Goal: Transaction & Acquisition: Purchase product/service

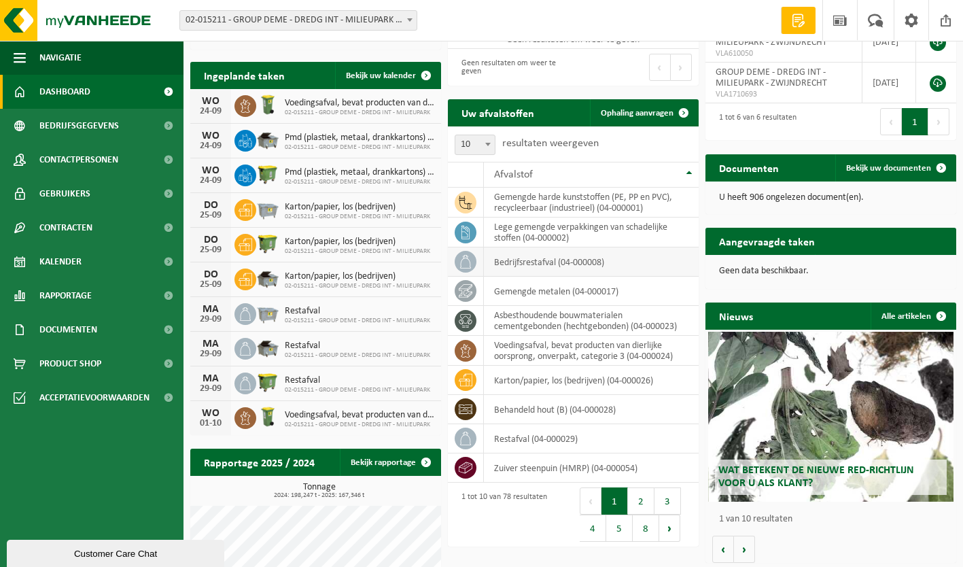
scroll to position [238, 0]
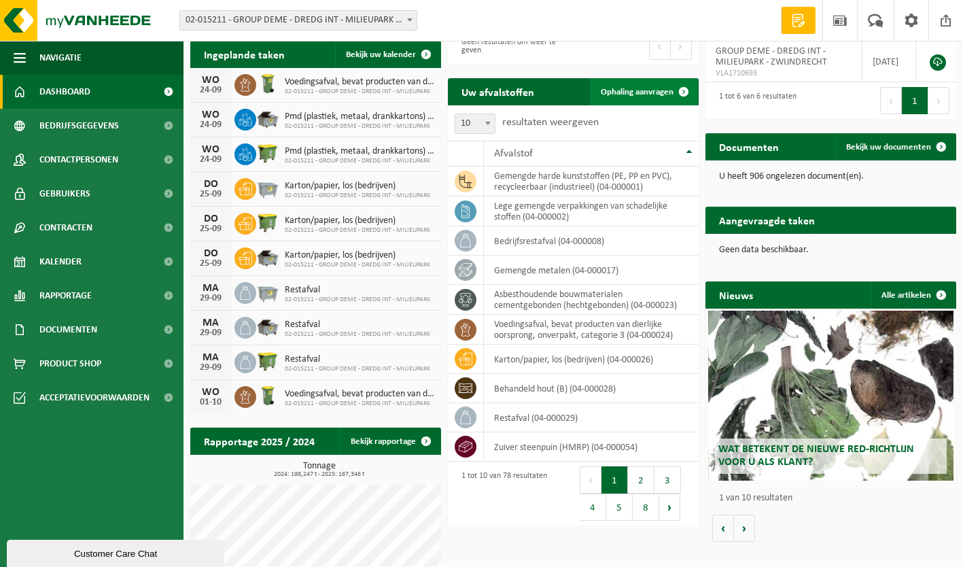
click at [646, 98] on link "Ophaling aanvragen" at bounding box center [643, 91] width 107 height 27
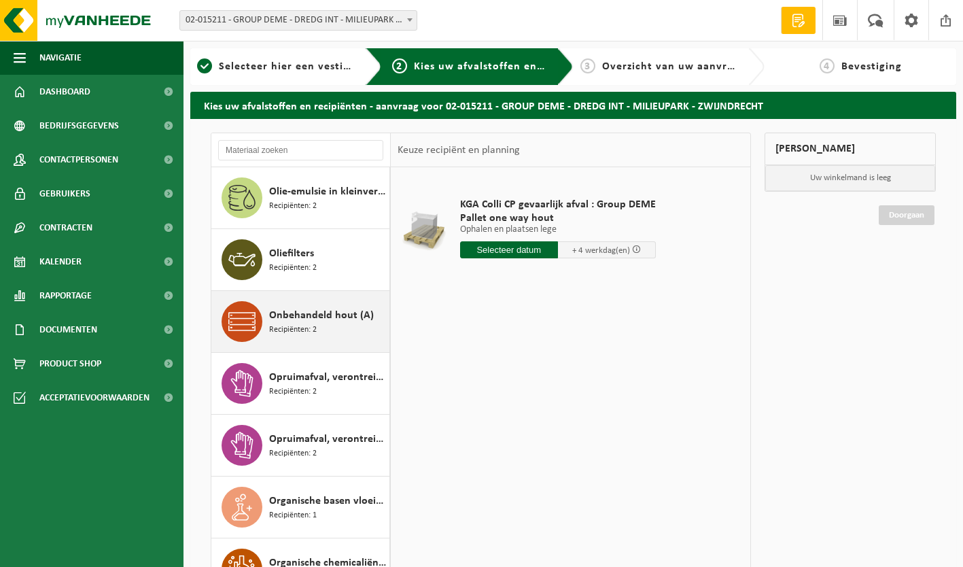
click at [311, 319] on span "Onbehandeld hout (A)" at bounding box center [321, 315] width 105 height 16
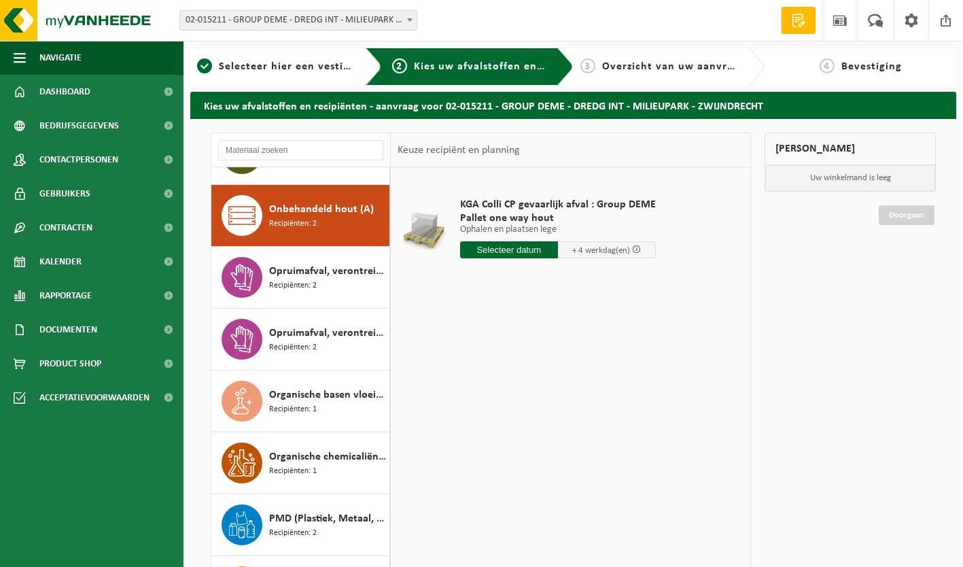
scroll to position [3216, 0]
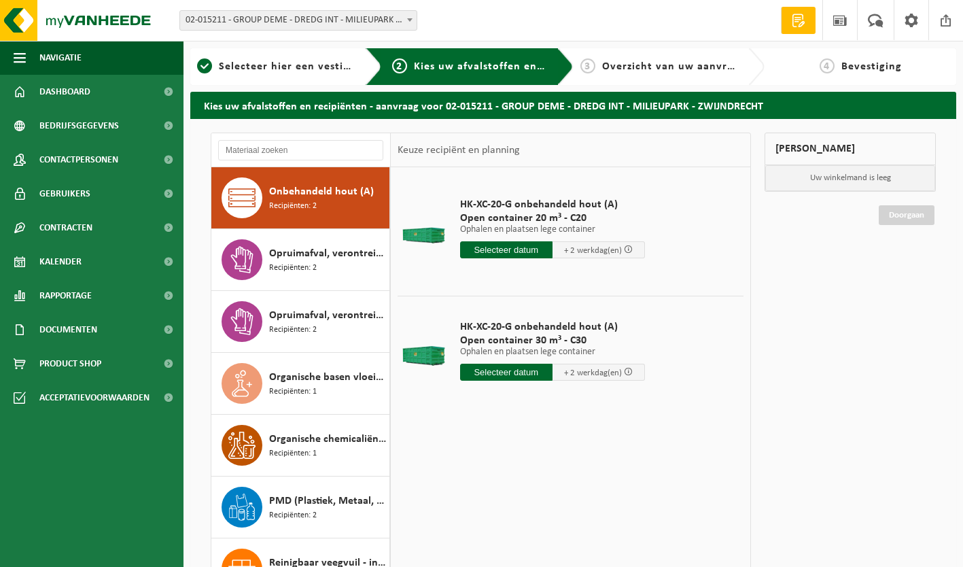
click at [494, 372] on input "text" at bounding box center [506, 372] width 92 height 17
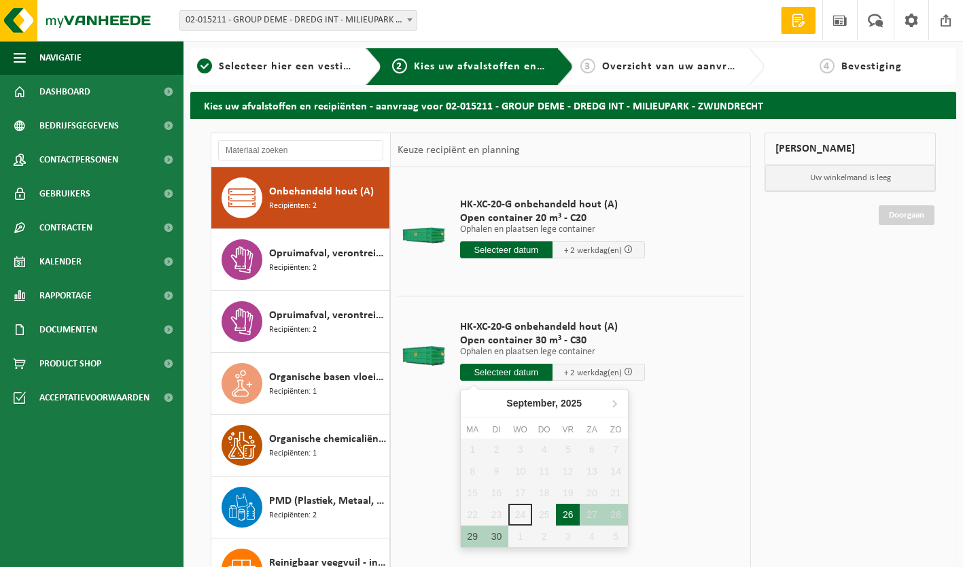
click at [568, 516] on div "26" at bounding box center [568, 515] width 24 height 22
type input "Van 2025-09-26"
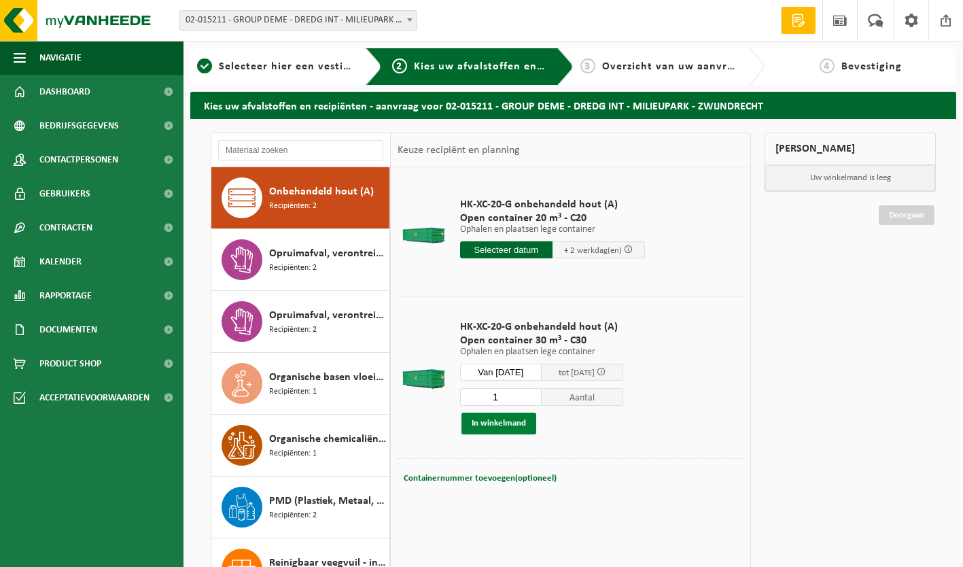
click at [512, 423] on button "In winkelmand" at bounding box center [499, 424] width 75 height 22
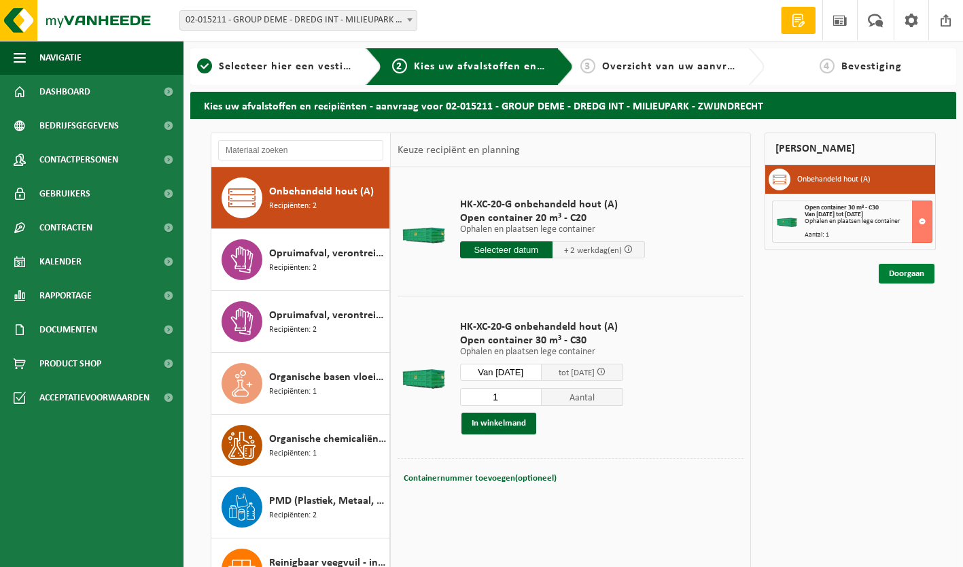
click at [914, 269] on link "Doorgaan" at bounding box center [907, 274] width 56 height 20
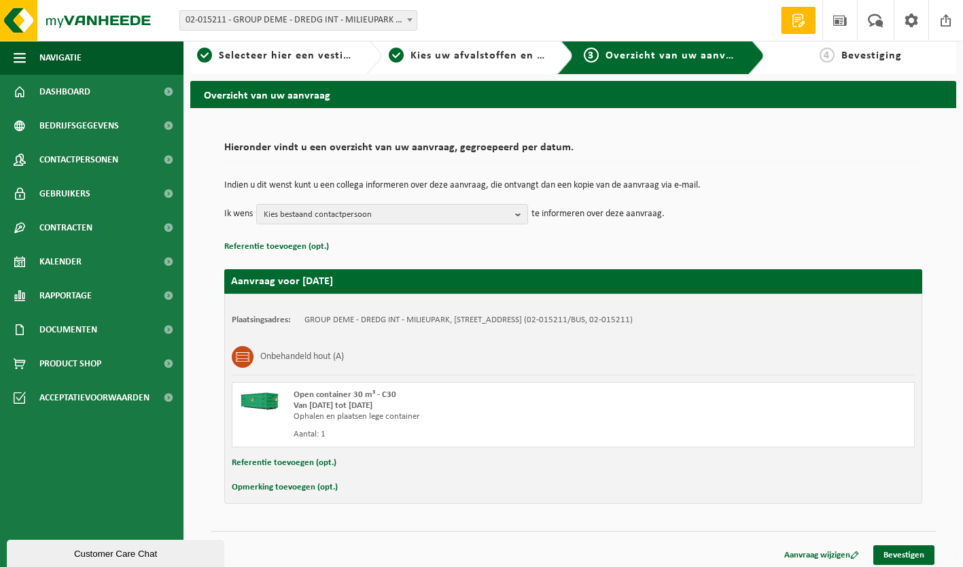
scroll to position [16, 0]
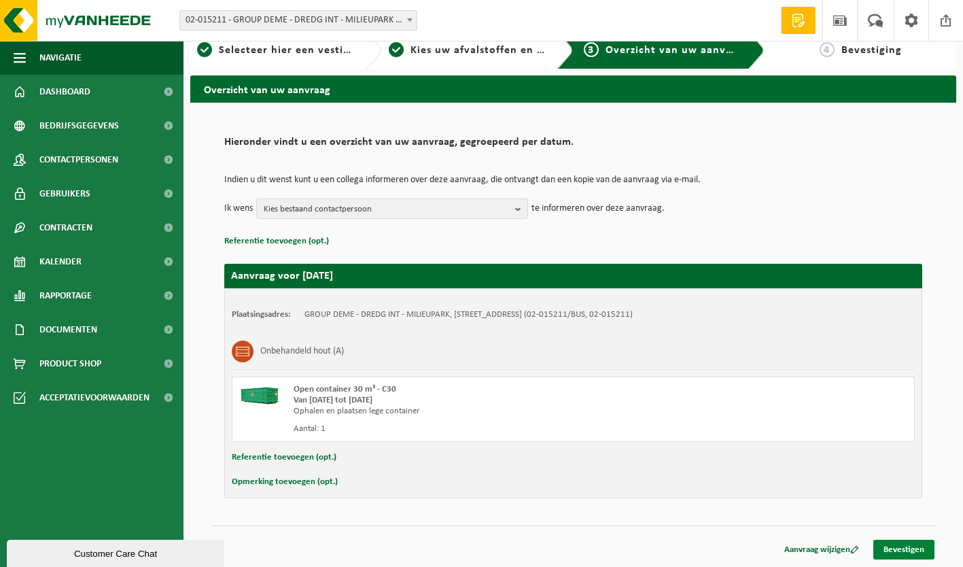
click at [920, 550] on link "Bevestigen" at bounding box center [903, 550] width 61 height 20
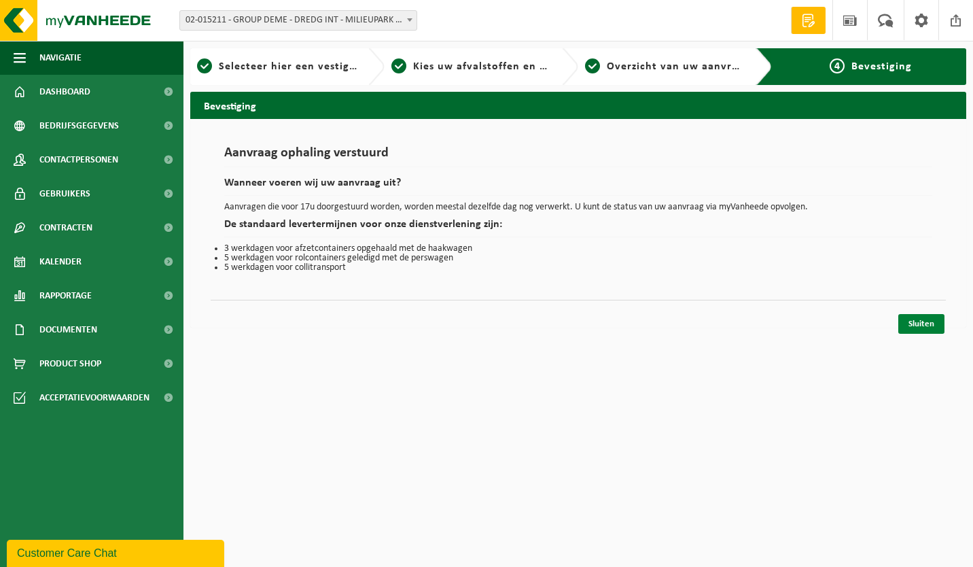
click at [939, 325] on link "Sluiten" at bounding box center [922, 324] width 46 height 20
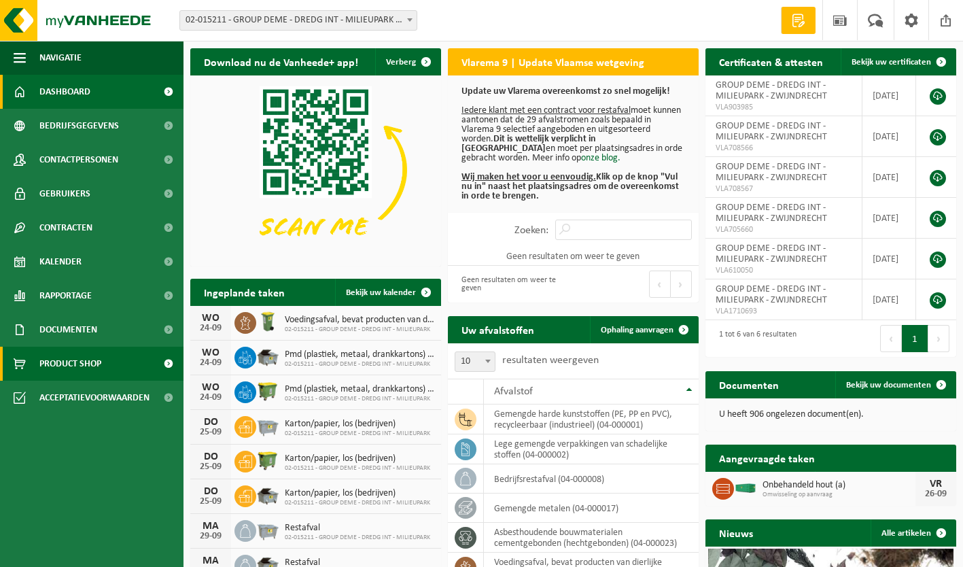
click at [79, 359] on span "Product Shop" at bounding box center [70, 364] width 62 height 34
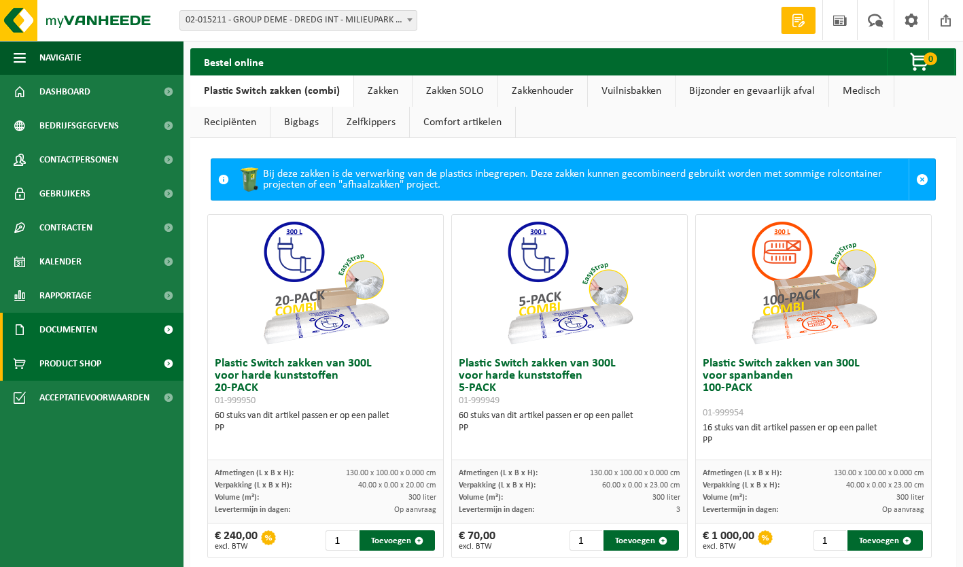
click at [67, 321] on span "Documenten" at bounding box center [68, 330] width 58 height 34
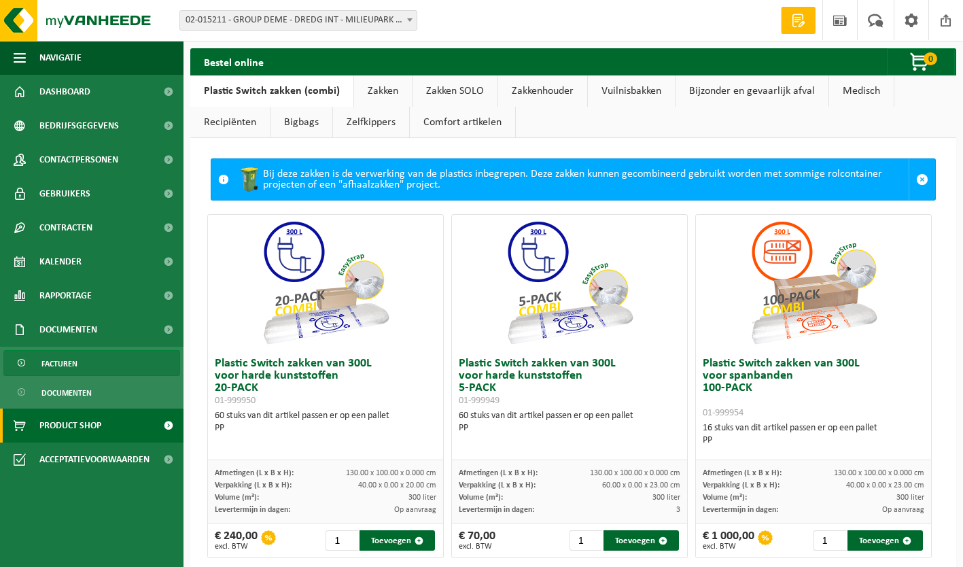
click at [71, 368] on span "Facturen" at bounding box center [59, 364] width 36 height 26
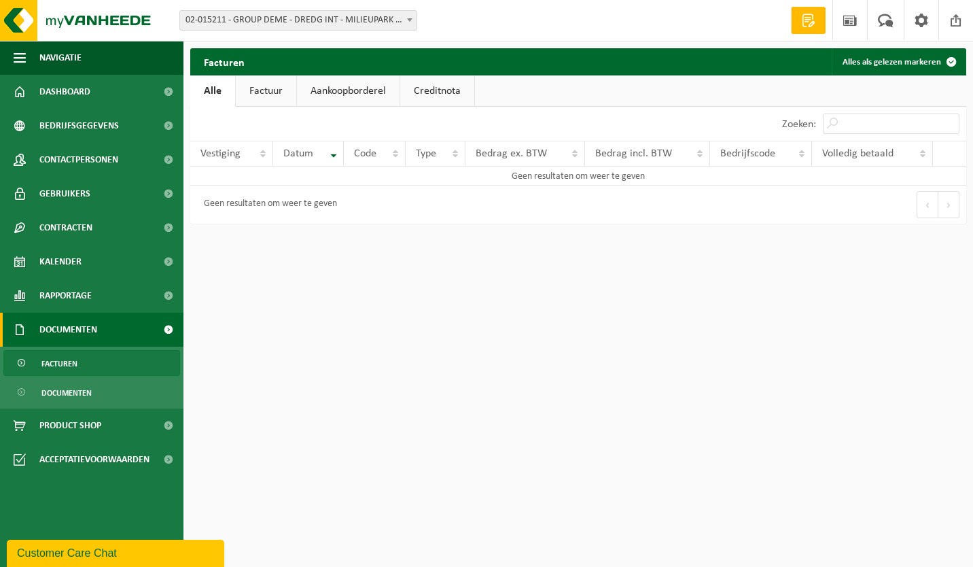
click at [264, 90] on link "Factuur" at bounding box center [266, 90] width 60 height 31
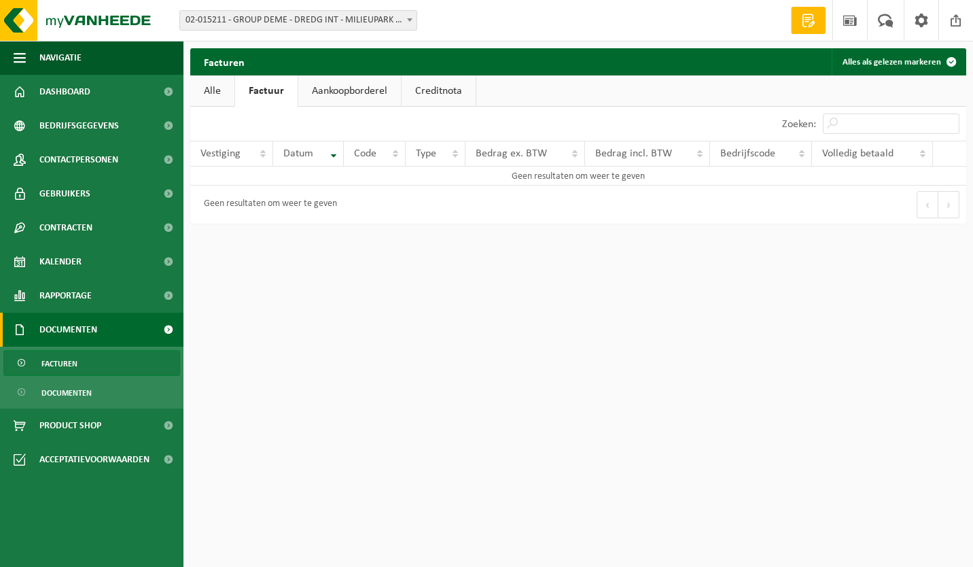
click at [350, 92] on link "Aankoopborderel" at bounding box center [349, 90] width 103 height 31
click at [209, 91] on link "Alle" at bounding box center [212, 90] width 44 height 31
click at [442, 86] on link "Creditnota" at bounding box center [437, 90] width 74 height 31
click at [97, 432] on span "Product Shop" at bounding box center [70, 426] width 62 height 34
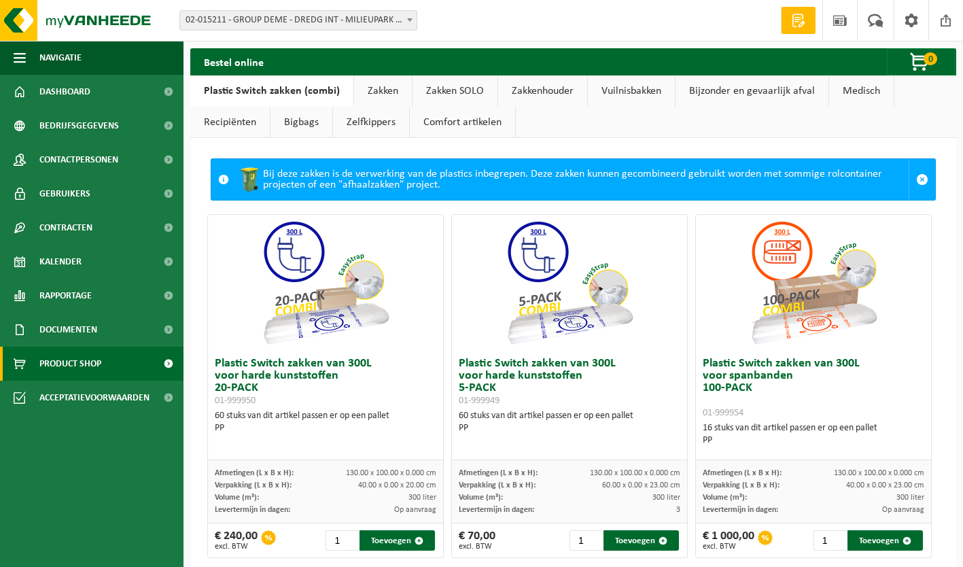
click at [222, 179] on span at bounding box center [223, 179] width 11 height 11
click at [487, 174] on div "Bij deze zakken is de verwerking van de plastics inbegrepen. Deze zakken kunnen…" at bounding box center [572, 179] width 673 height 41
click at [655, 188] on div "Bij deze zakken is de verwerking van de plastics inbegrepen. Deze zakken kunnen…" at bounding box center [572, 179] width 673 height 41
click at [918, 64] on span "button" at bounding box center [920, 62] width 68 height 27
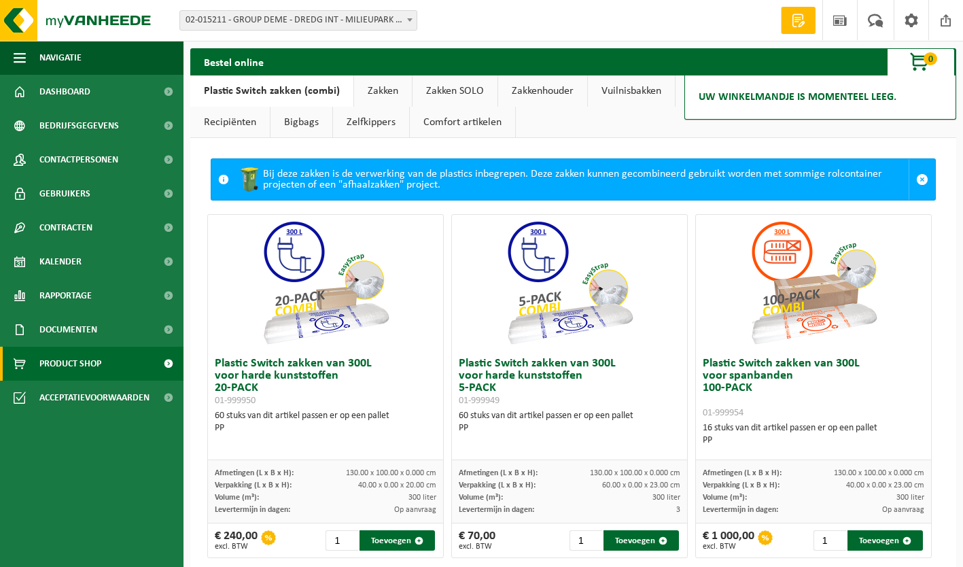
click at [799, 20] on span at bounding box center [798, 21] width 20 height 14
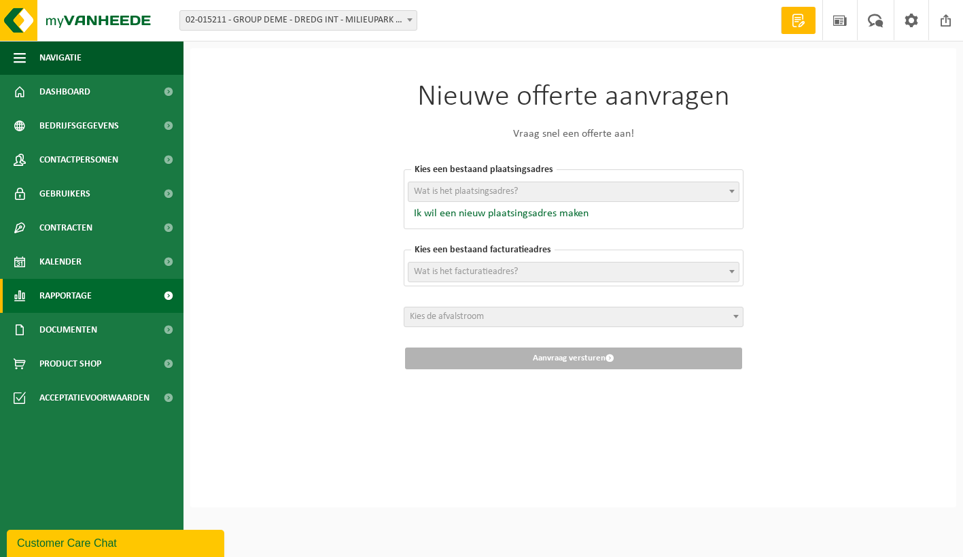
click at [89, 305] on span "Rapportage" at bounding box center [65, 296] width 52 height 34
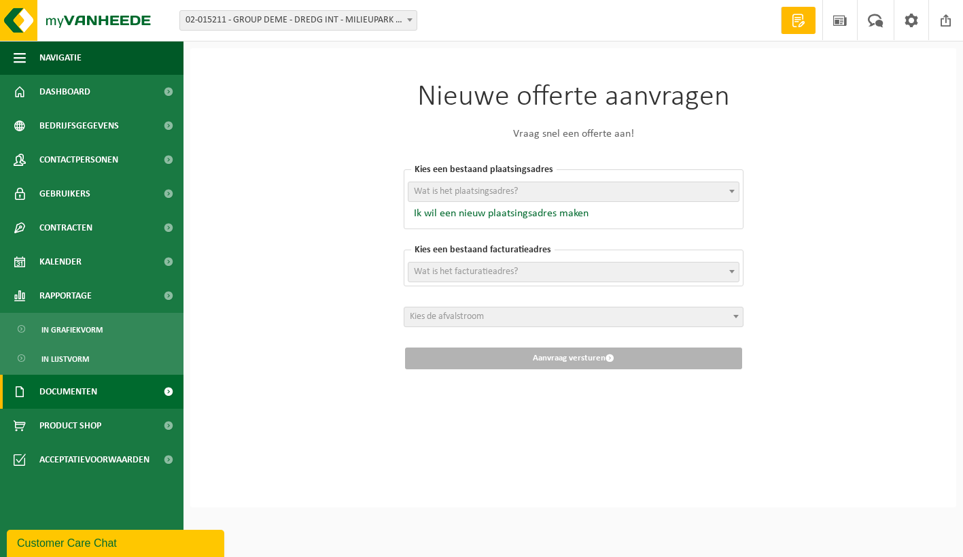
click at [99, 402] on link "Documenten" at bounding box center [92, 392] width 184 height 34
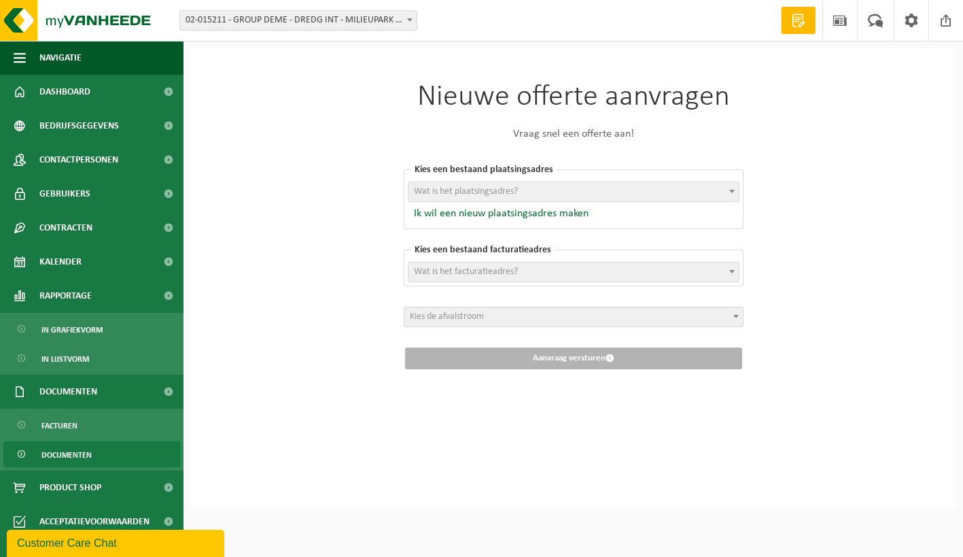
click at [99, 455] on link "Documenten" at bounding box center [91, 454] width 177 height 26
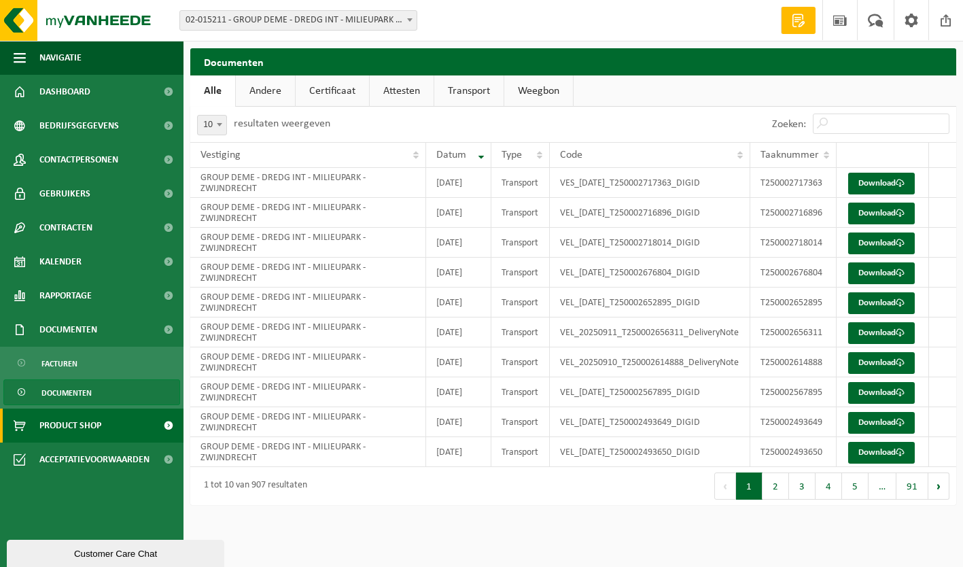
click at [92, 421] on span "Product Shop" at bounding box center [70, 426] width 62 height 34
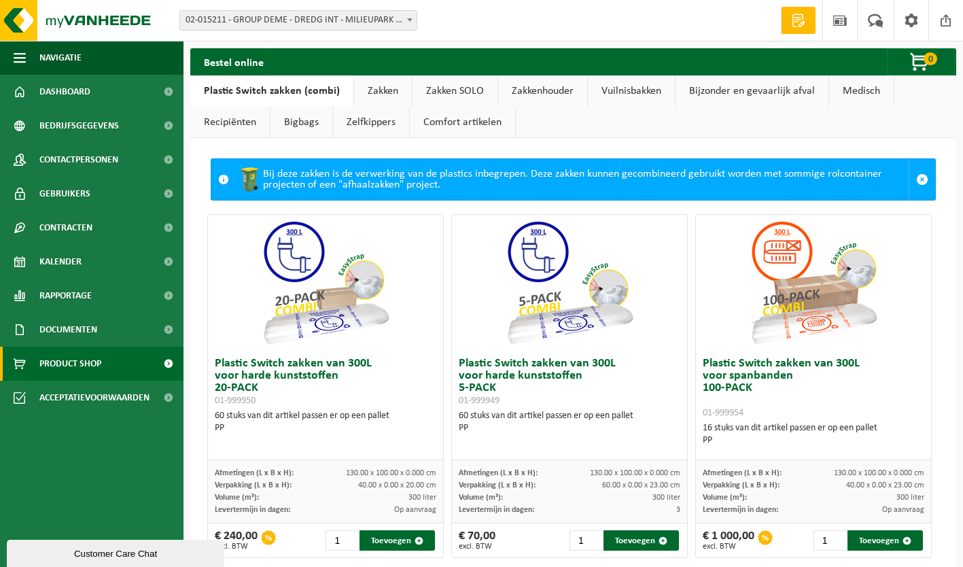
click at [373, 88] on link "Zakken" at bounding box center [383, 90] width 58 height 31
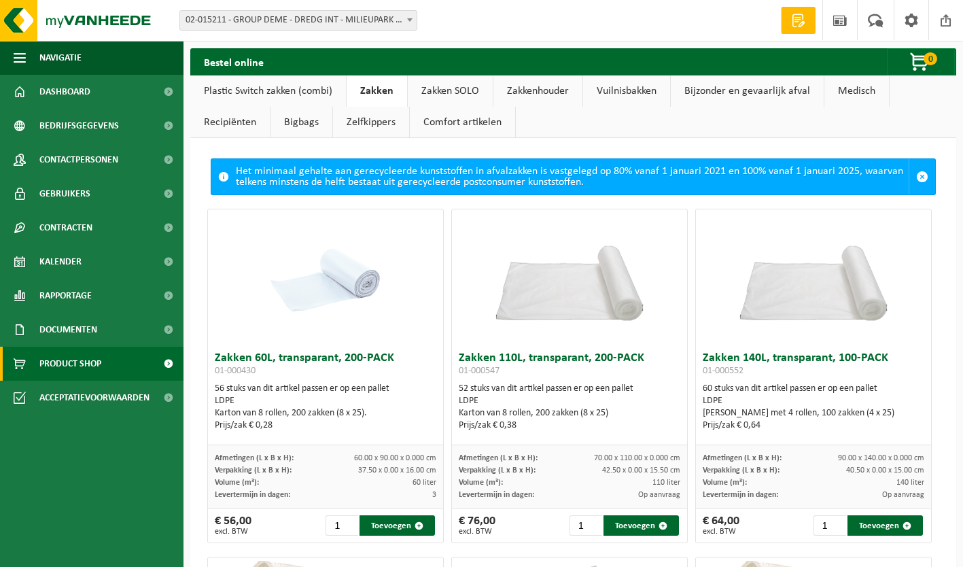
click at [334, 276] on img at bounding box center [326, 277] width 136 height 136
click at [443, 91] on link "Zakken SOLO" at bounding box center [450, 90] width 85 height 31
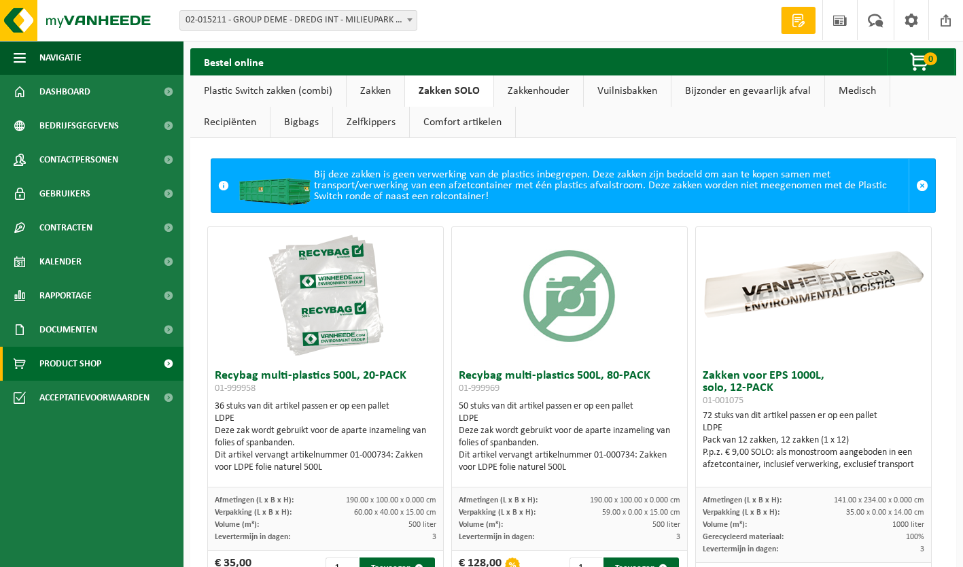
click at [372, 90] on link "Zakken" at bounding box center [376, 90] width 58 height 31
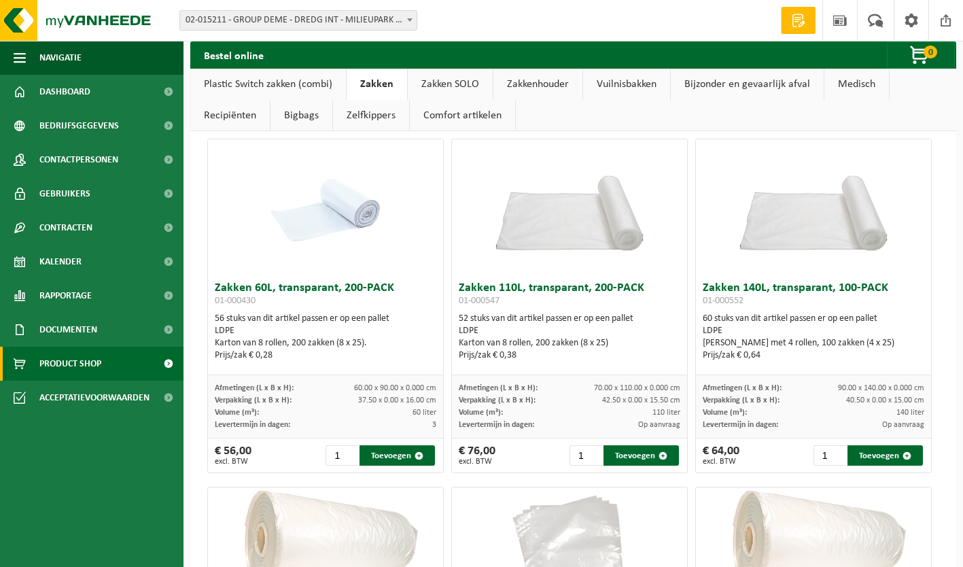
scroll to position [51, 0]
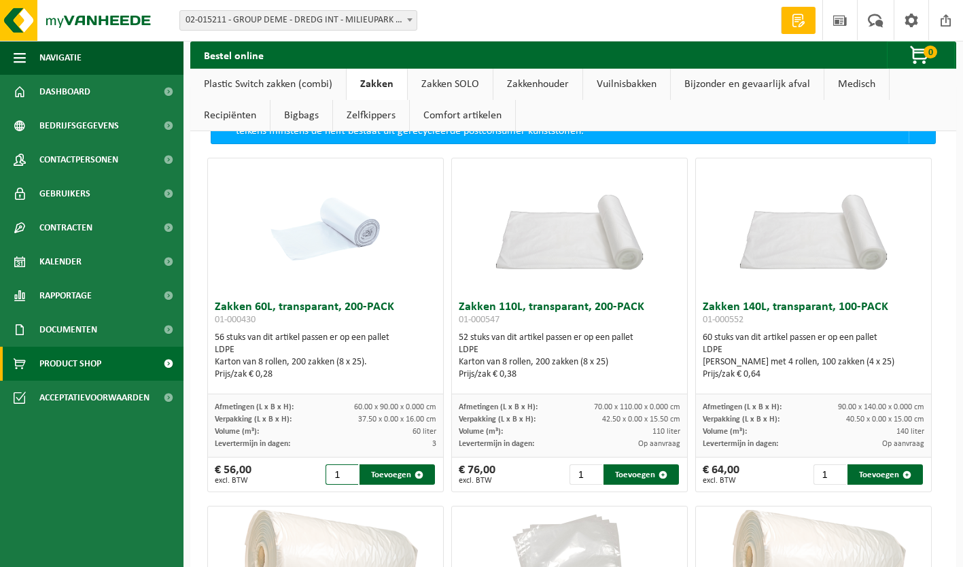
drag, startPoint x: 340, startPoint y: 476, endPoint x: 317, endPoint y: 477, distance: 23.2
click at [317, 477] on div "€ 56,00 excl. BTW 1 Toevoegen" at bounding box center [325, 474] width 235 height 34
type input "4"
drag, startPoint x: 581, startPoint y: 475, endPoint x: 565, endPoint y: 477, distance: 16.4
click at [570, 477] on input "1" at bounding box center [586, 474] width 33 height 20
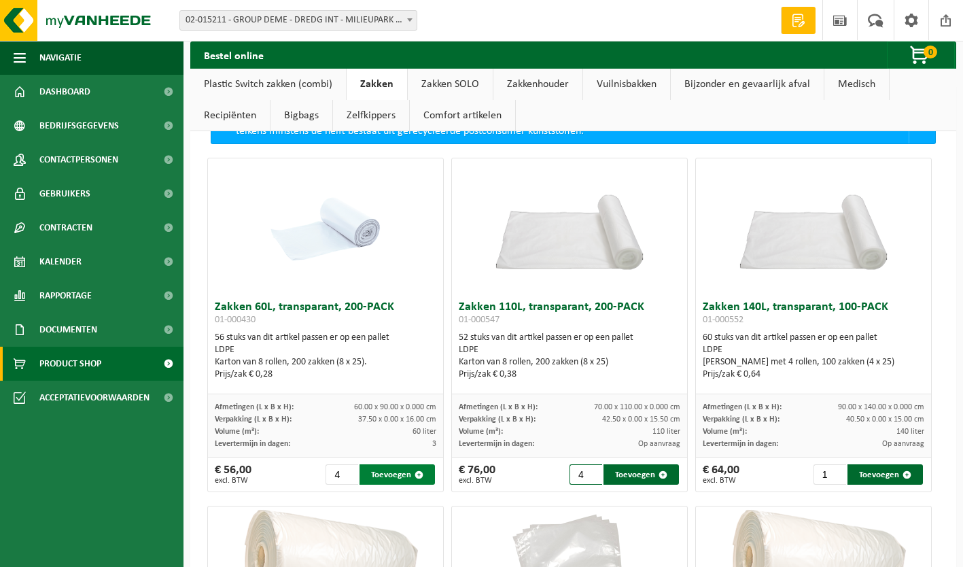
type input "4"
click at [389, 477] on button "Toevoegen" at bounding box center [397, 474] width 75 height 20
type input "1"
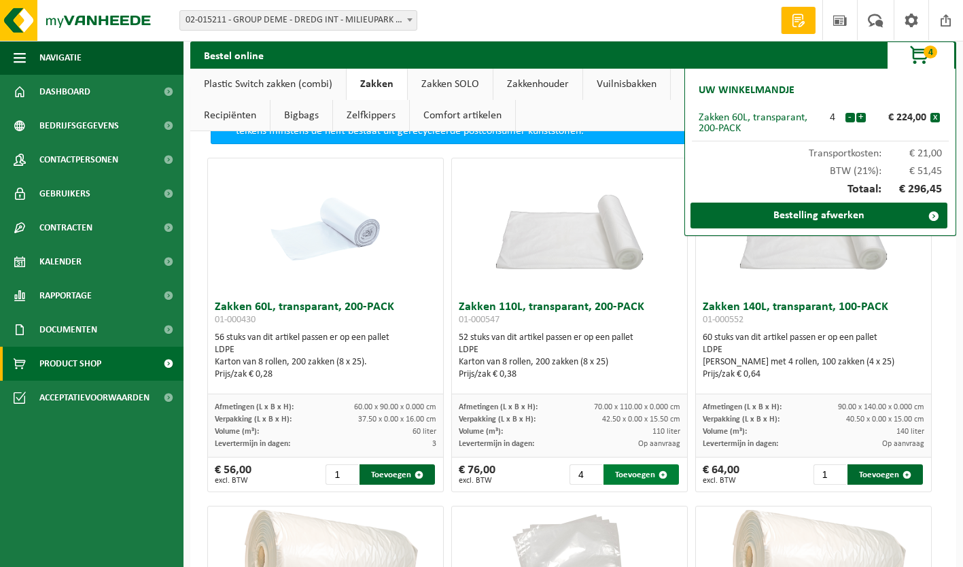
click at [631, 481] on button "Toevoegen" at bounding box center [641, 474] width 75 height 20
type input "1"
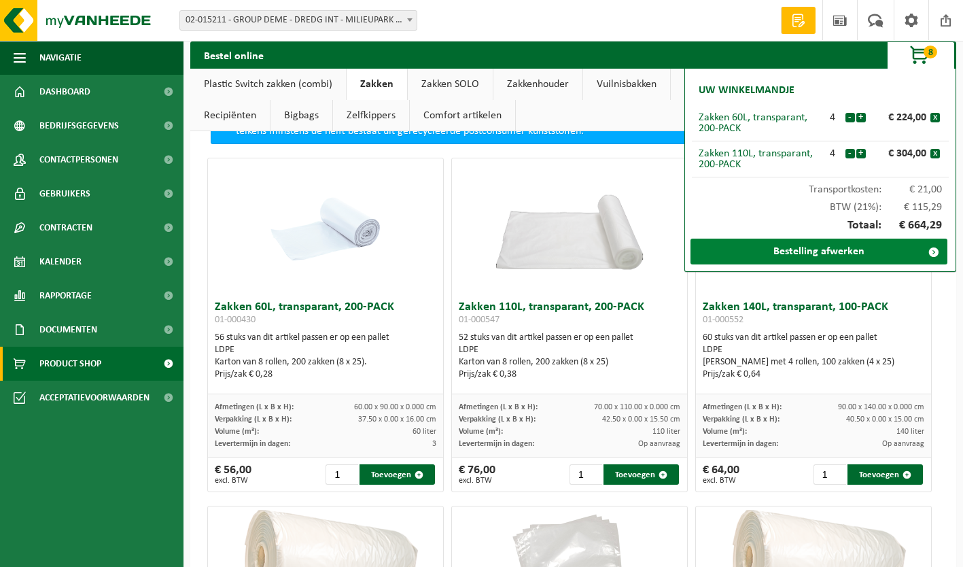
click at [837, 249] on link "Bestelling afwerken" at bounding box center [819, 252] width 257 height 26
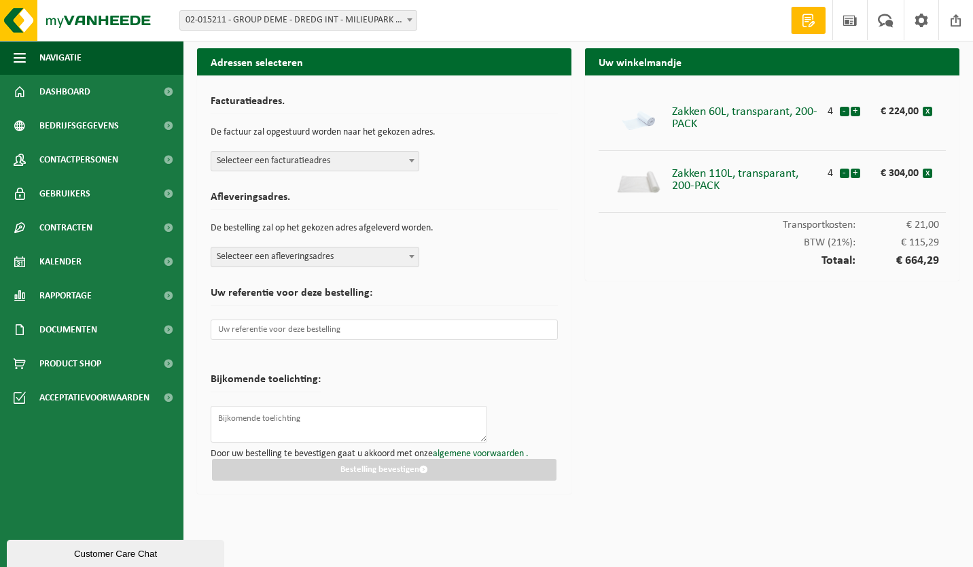
click at [413, 162] on span at bounding box center [412, 161] width 14 height 18
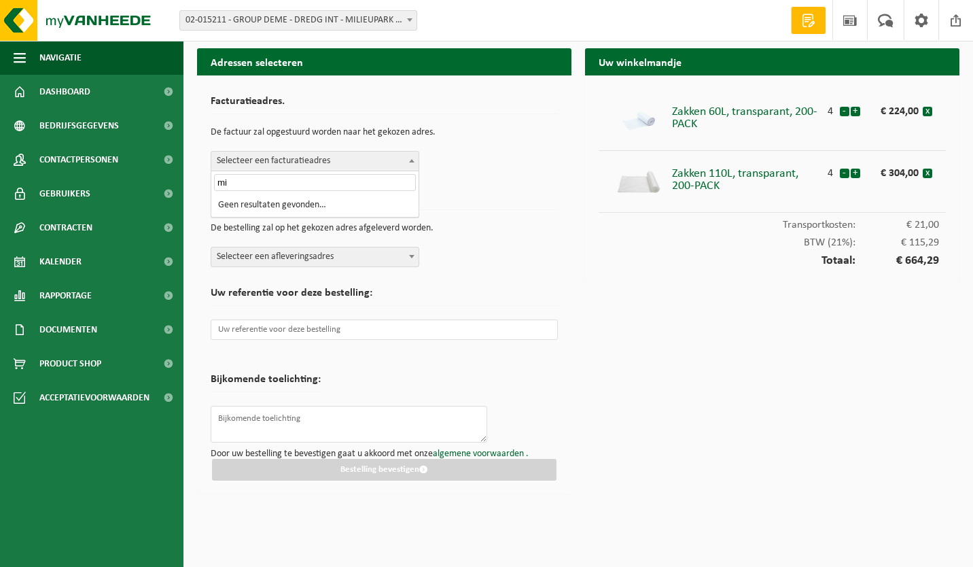
type input "m"
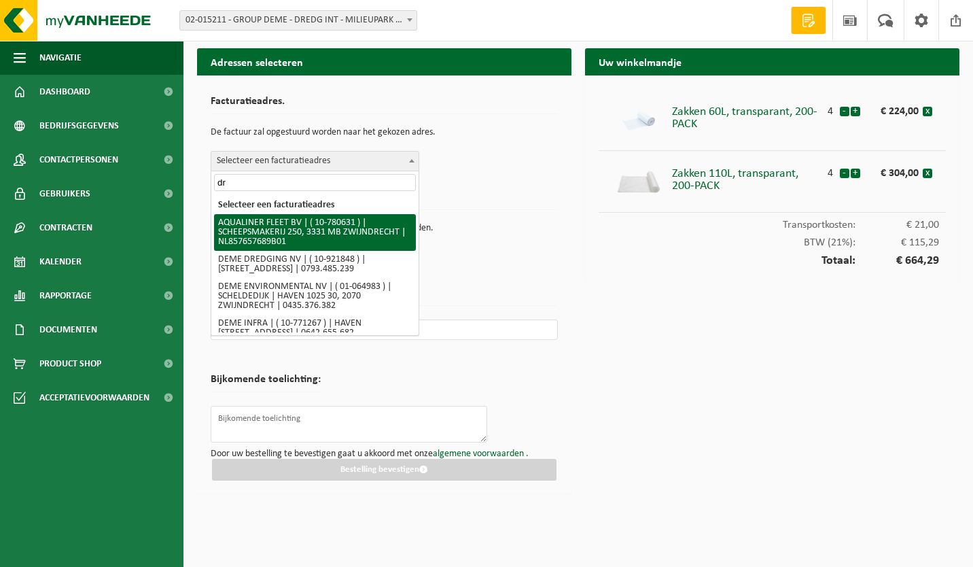
type input "d"
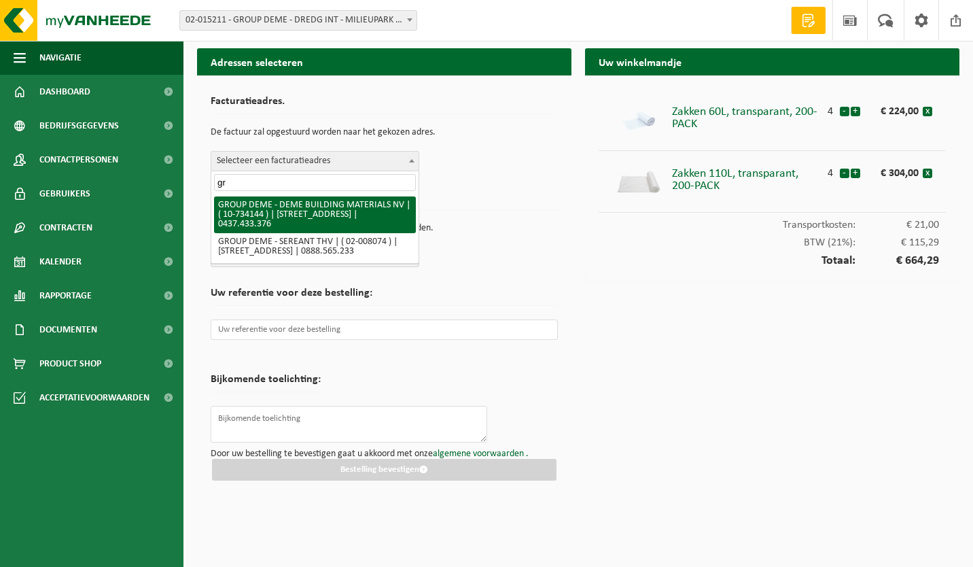
type input "g"
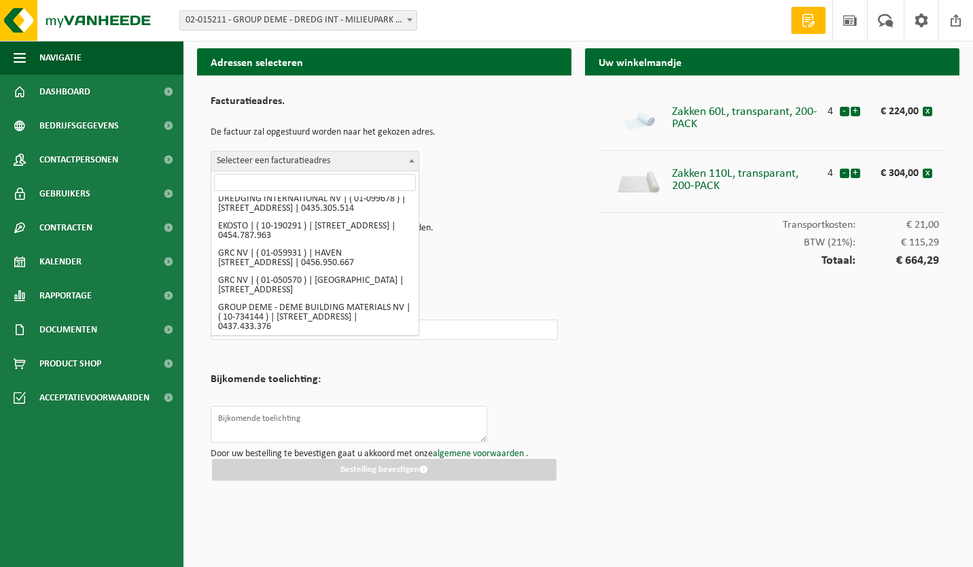
scroll to position [510, 0]
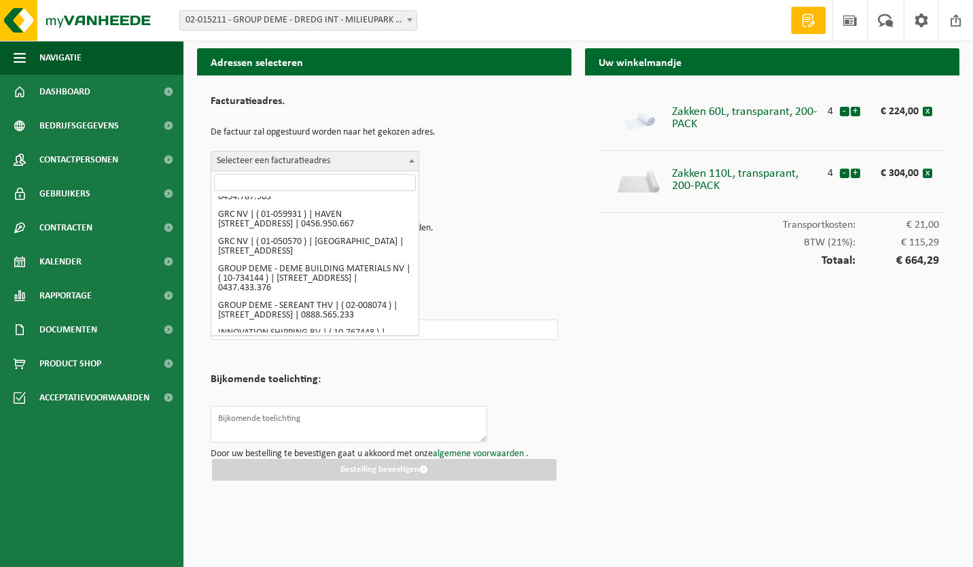
select select "838"
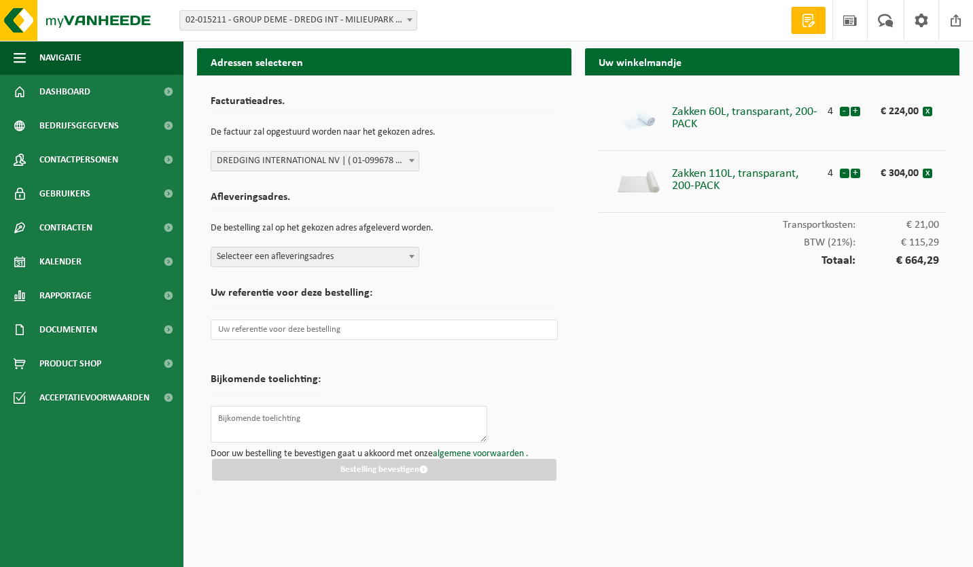
click at [411, 259] on span at bounding box center [412, 256] width 14 height 18
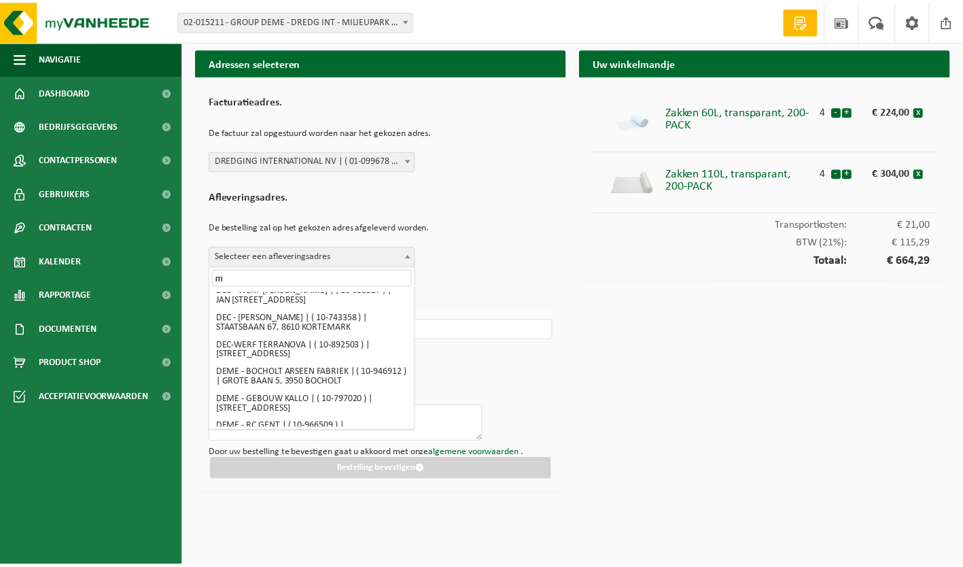
scroll to position [0, 0]
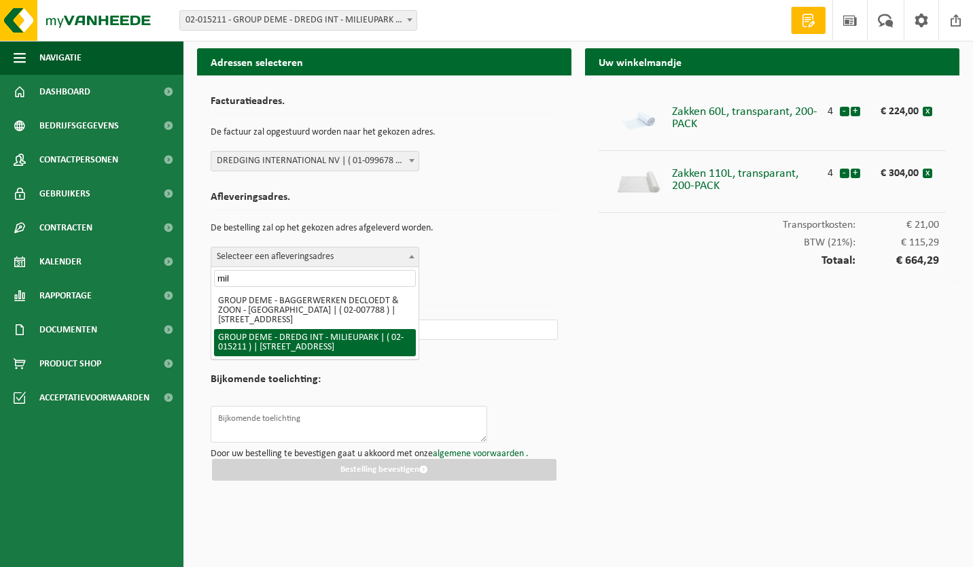
type input "mil"
select select "2786"
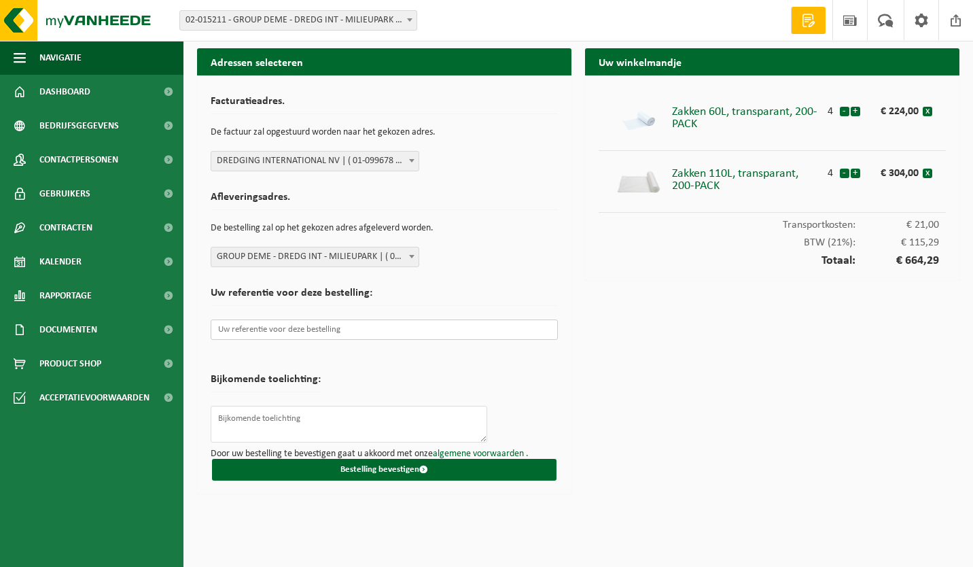
click at [310, 331] on input "text" at bounding box center [384, 329] width 347 height 20
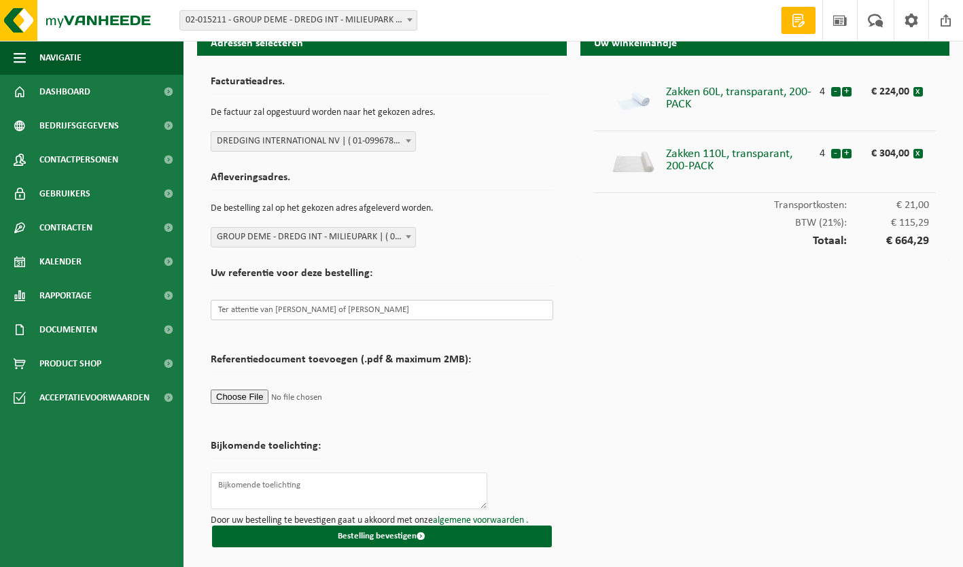
scroll to position [20, 0]
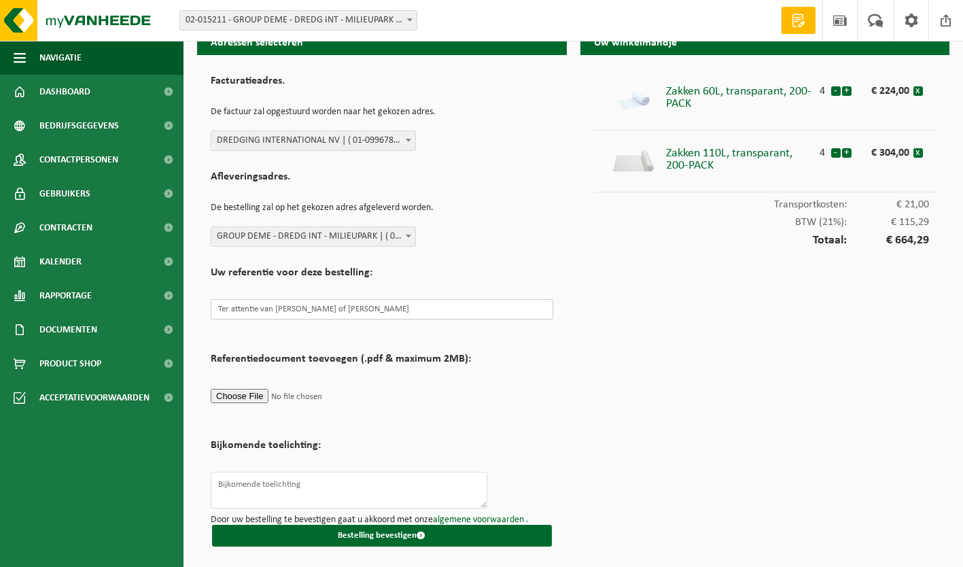
type input "Ter attentie van Wim Van De Kerckhove of Sammy Mingeroet"
click at [238, 485] on textarea at bounding box center [349, 490] width 277 height 37
type textarea "leveren aan milieupark bij Sammy of Wim, telefoon 03/210.67.06"
click at [835, 152] on button "-" at bounding box center [836, 153] width 10 height 10
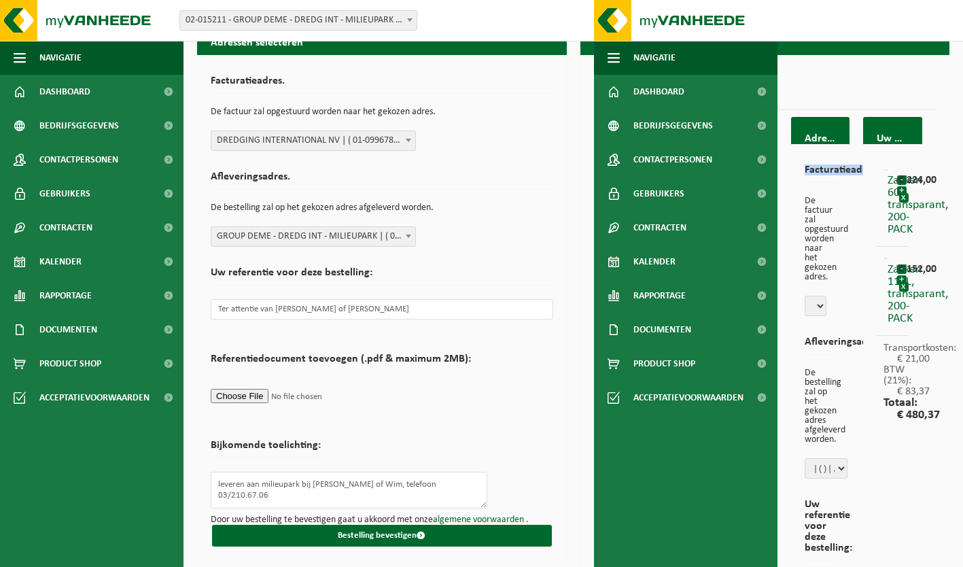
click at [835, 152] on div "Facturatieadres. De factuur zal opgestuurd worden naar het gekozen adres. Aflev…" at bounding box center [820, 505] width 59 height 722
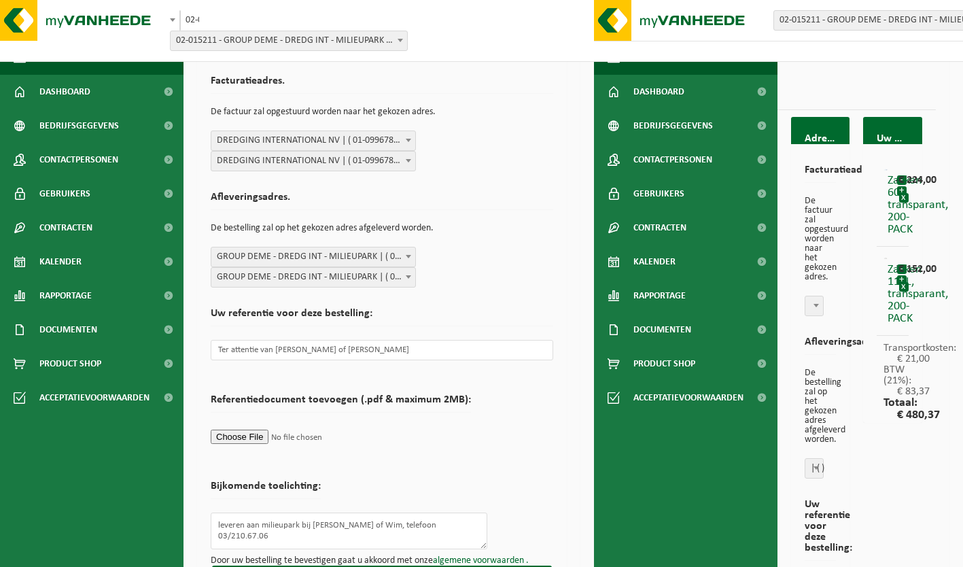
click at [910, 97] on div "Adressen selecteren Facturatieadres. De factuur zal opgestuurd worden naar het …" at bounding box center [765, 471] width 343 height 804
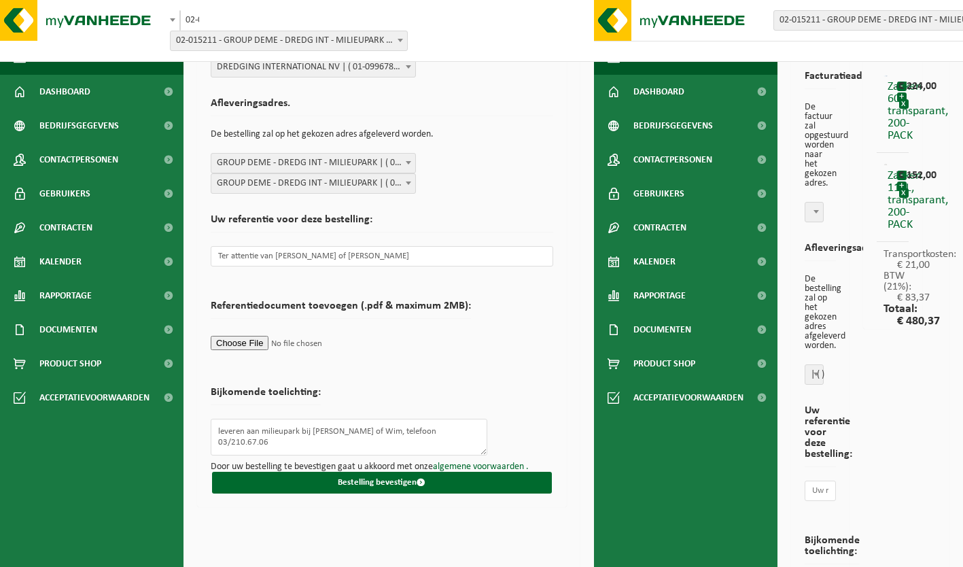
scroll to position [0, 0]
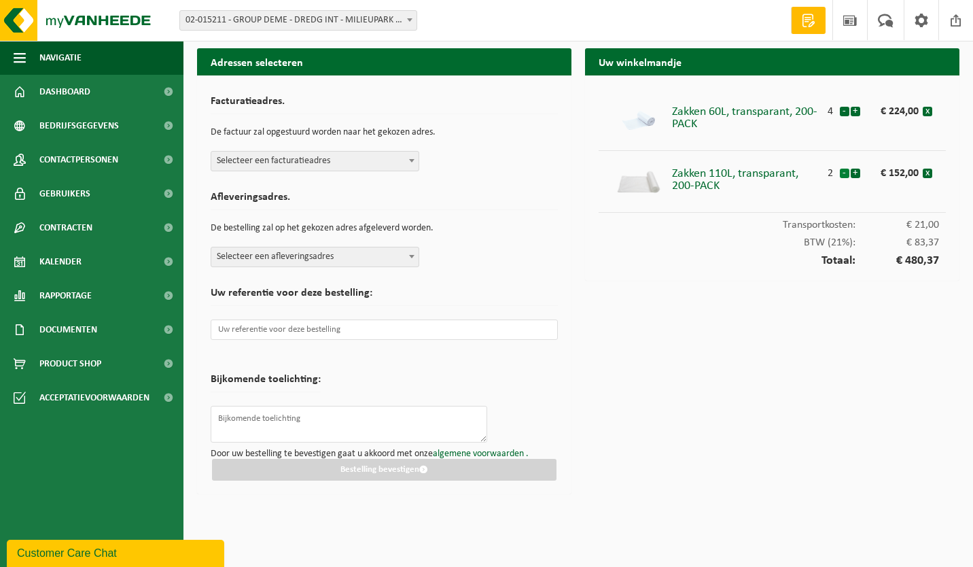
click at [843, 173] on button "-" at bounding box center [845, 174] width 10 height 10
click at [844, 174] on button "-" at bounding box center [845, 174] width 10 height 10
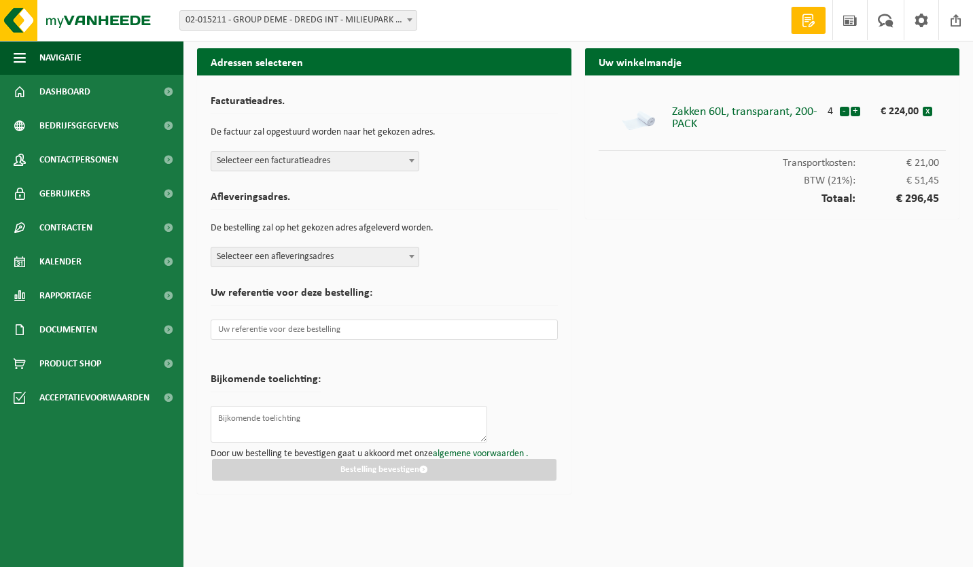
click at [413, 163] on span at bounding box center [412, 161] width 14 height 18
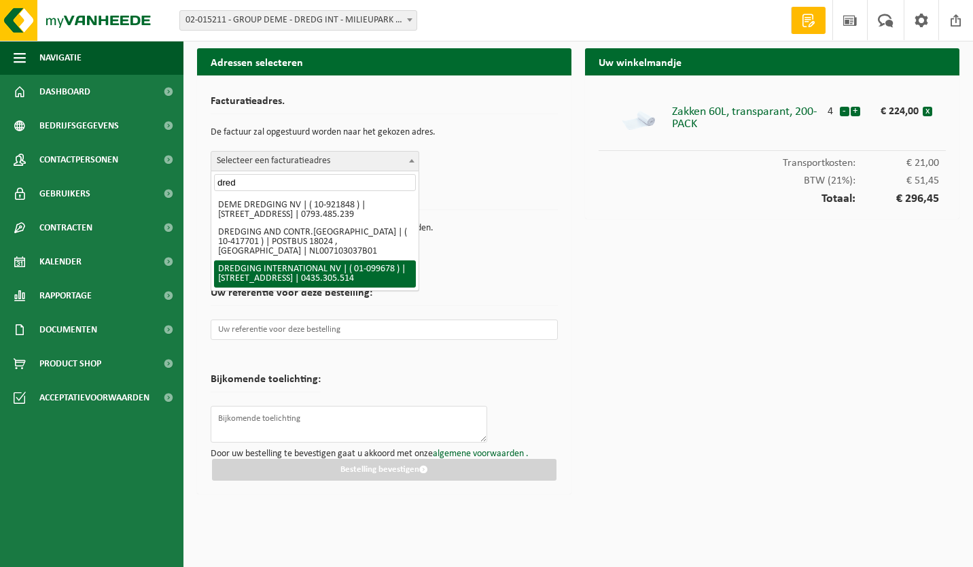
type input "dred"
select select "838"
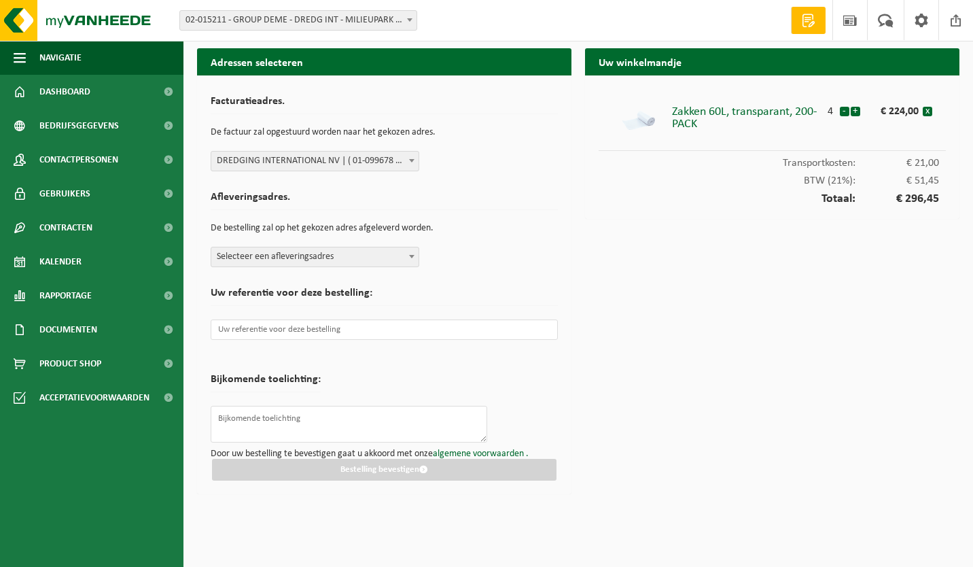
click at [275, 259] on span "Selecteer een afleveringsadres" at bounding box center [314, 256] width 207 height 19
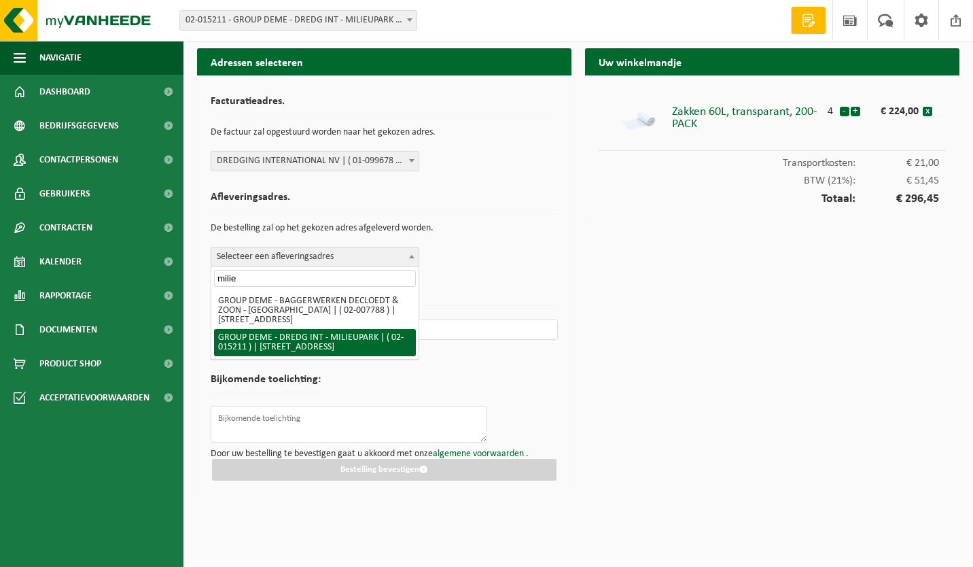
type input "milie"
select select "2786"
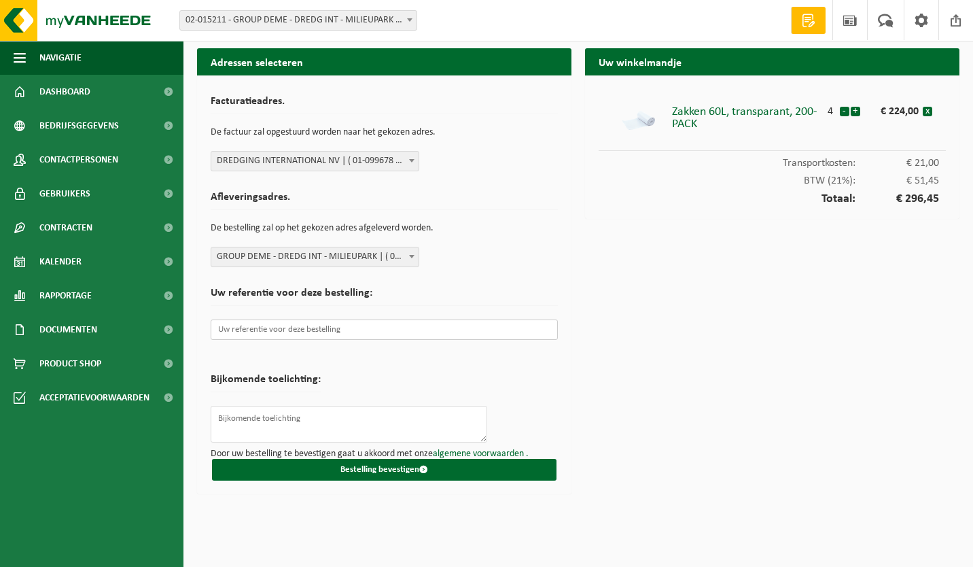
click at [309, 328] on input "text" at bounding box center [384, 329] width 347 height 20
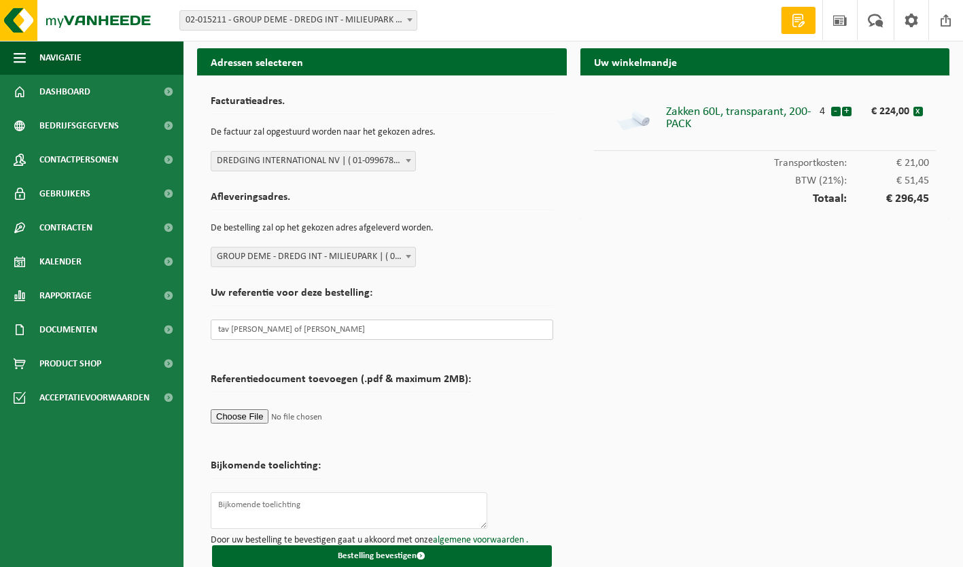
drag, startPoint x: 326, startPoint y: 330, endPoint x: 345, endPoint y: 338, distance: 21.3
click at [326, 330] on input "tav Wim Van De Kerckhove of ammy Mingeroet" at bounding box center [382, 329] width 343 height 20
type input "tav Wim Van De Kerckhove of Sammy Mingeroet"
click at [302, 508] on textarea at bounding box center [349, 510] width 277 height 37
click at [238, 520] on textarea "levering milieupark, ter attentie van Wim Van De Kerckhove" at bounding box center [349, 510] width 277 height 37
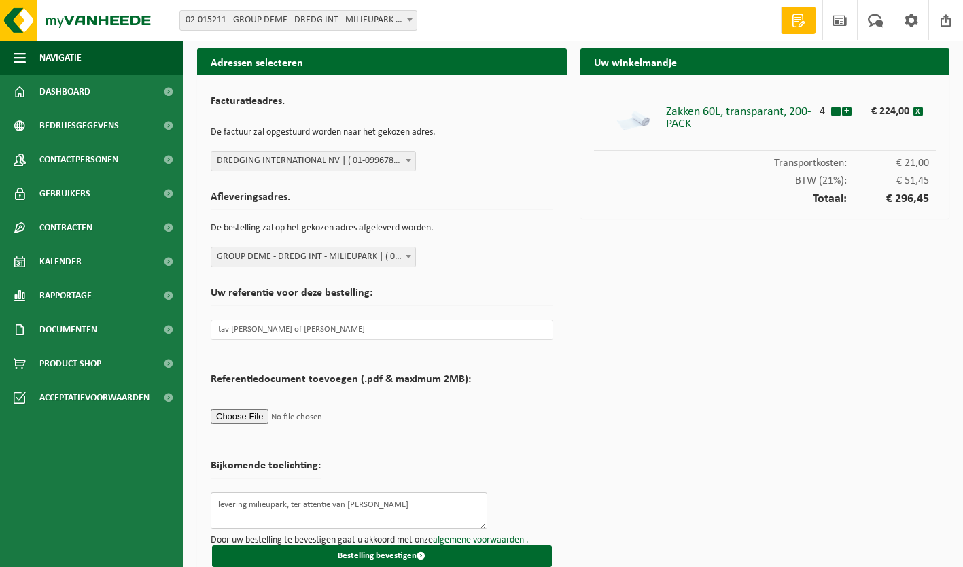
click at [435, 505] on textarea "levering milieupark, ter attentie van Wim Van De Kerckhove" at bounding box center [349, 510] width 277 height 37
click at [434, 505] on textarea "levering milieupark, ter attentie van Wim Van De Kerckhove telefoon 03/210.67.06" at bounding box center [349, 510] width 277 height 37
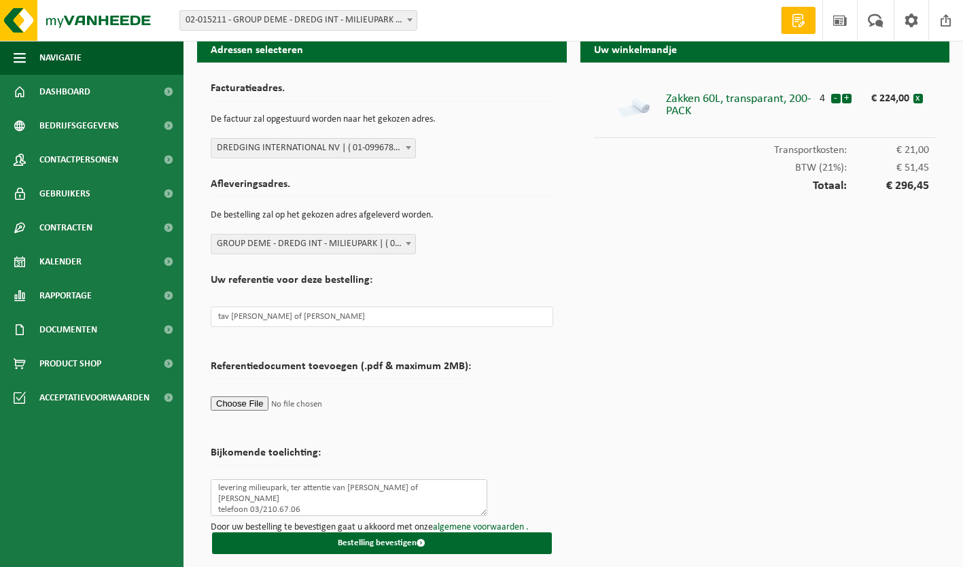
scroll to position [20, 0]
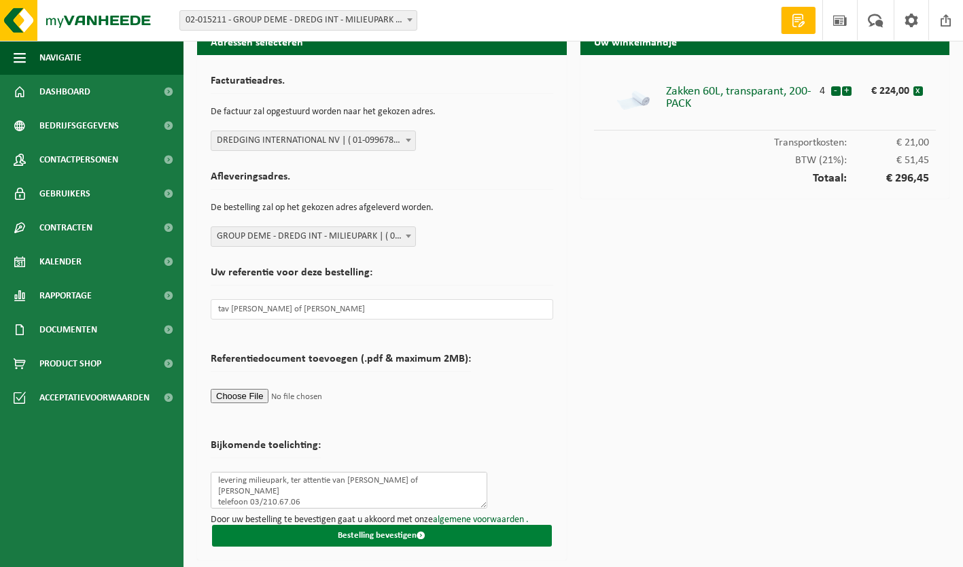
type textarea "levering milieupark, ter attentie van Wim Van De Kerckhove of Sammy mingeroet t…"
click at [496, 540] on button "Bestelling bevestigen" at bounding box center [382, 536] width 340 height 22
